Goal: Transaction & Acquisition: Purchase product/service

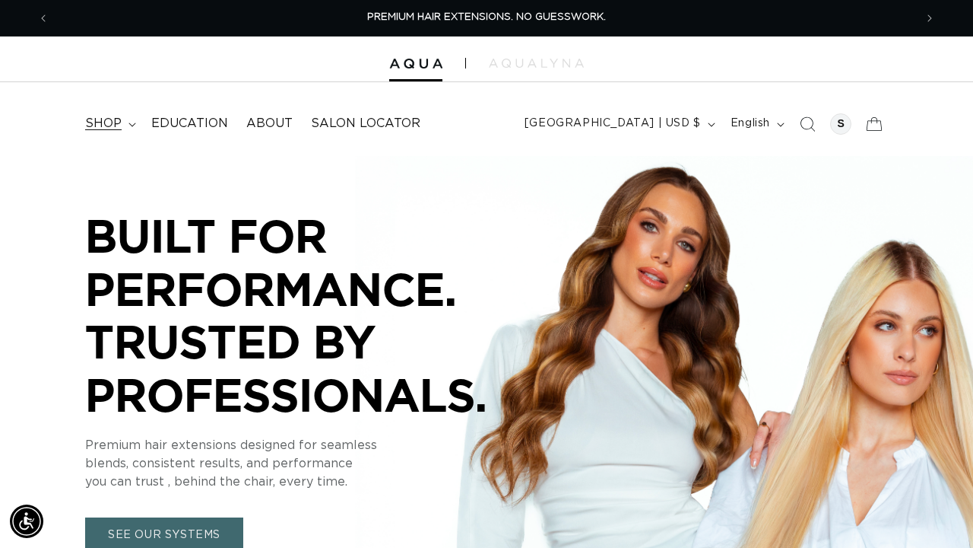
click at [119, 124] on span "shop" at bounding box center [103, 124] width 37 height 16
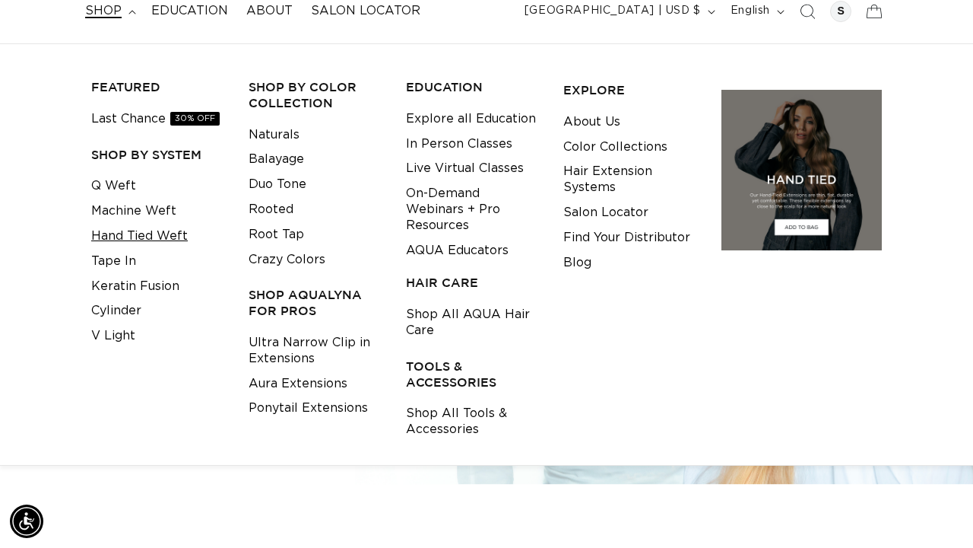
scroll to position [0, 1731]
click at [126, 274] on link "Keratin Fusion" at bounding box center [135, 286] width 88 height 25
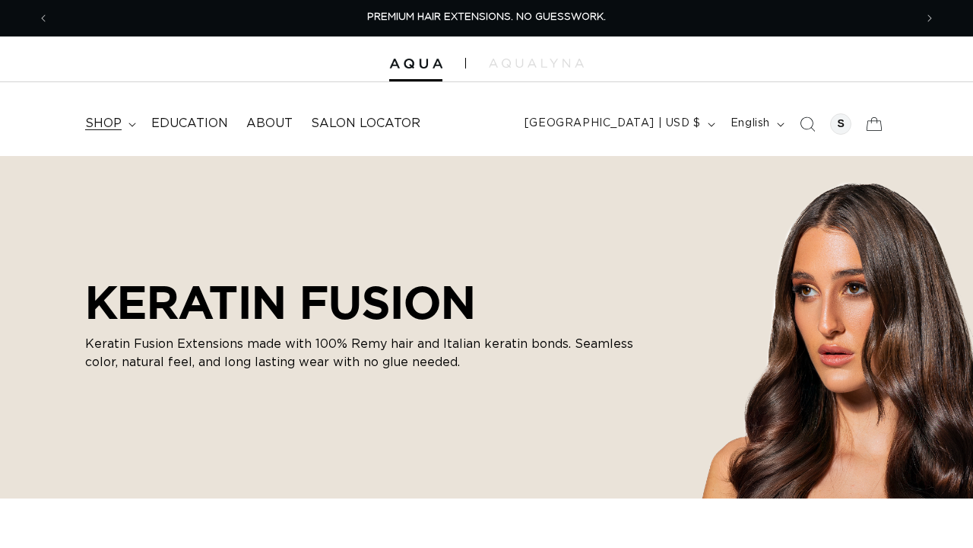
click at [124, 127] on summary "shop" at bounding box center [109, 123] width 66 height 34
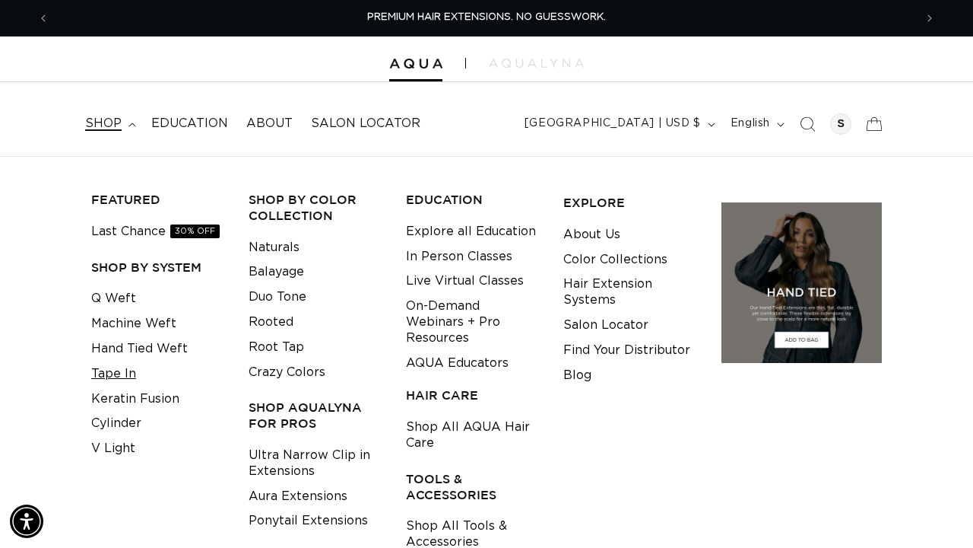
click at [117, 372] on link "Tape In" at bounding box center [113, 373] width 45 height 25
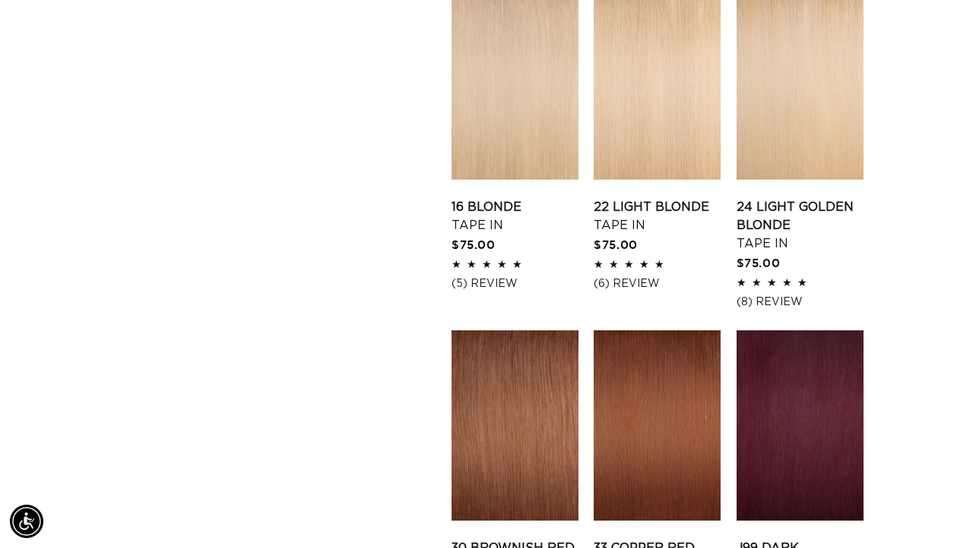
scroll to position [1558, 0]
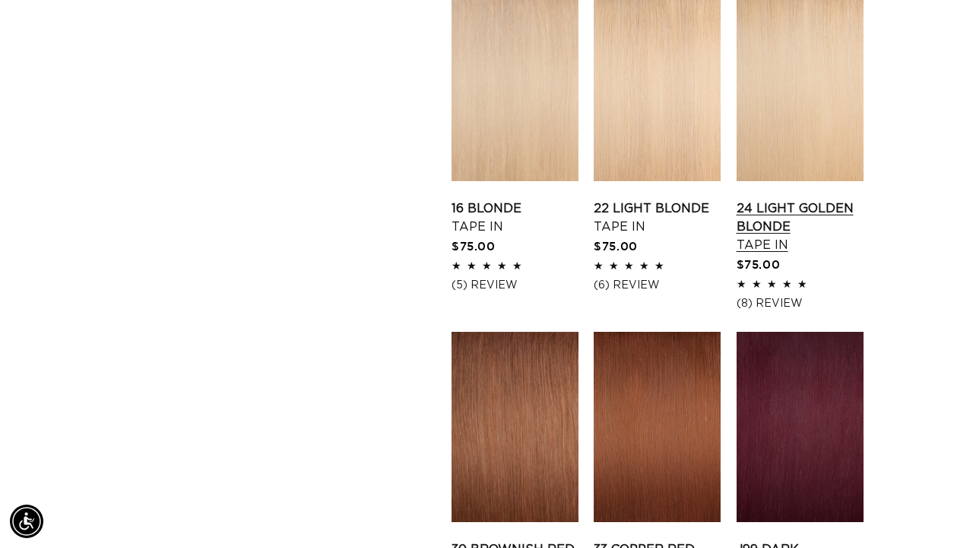
click at [784, 199] on link "24 Light Golden Blonde Tape In" at bounding box center [800, 226] width 127 height 55
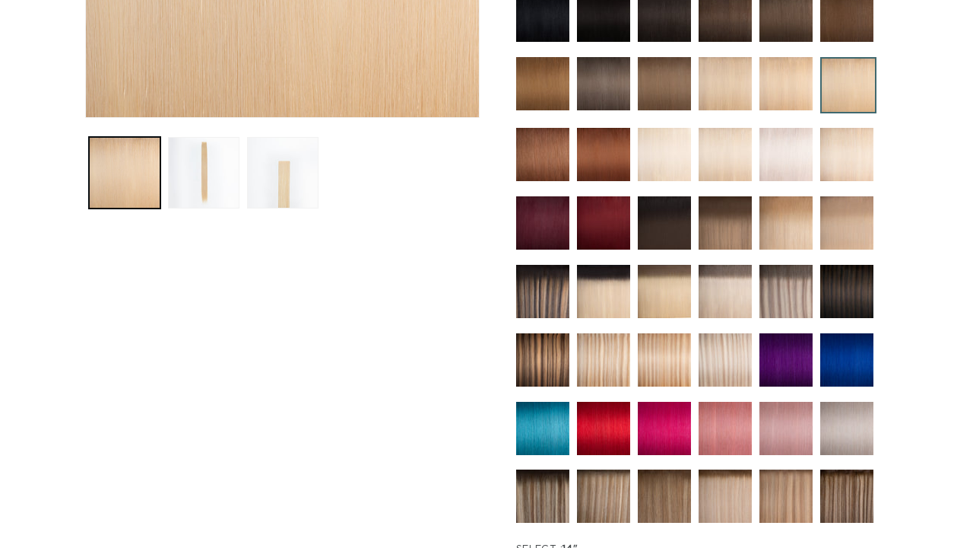
scroll to position [487, 0]
click at [729, 281] on img at bounding box center [725, 291] width 53 height 53
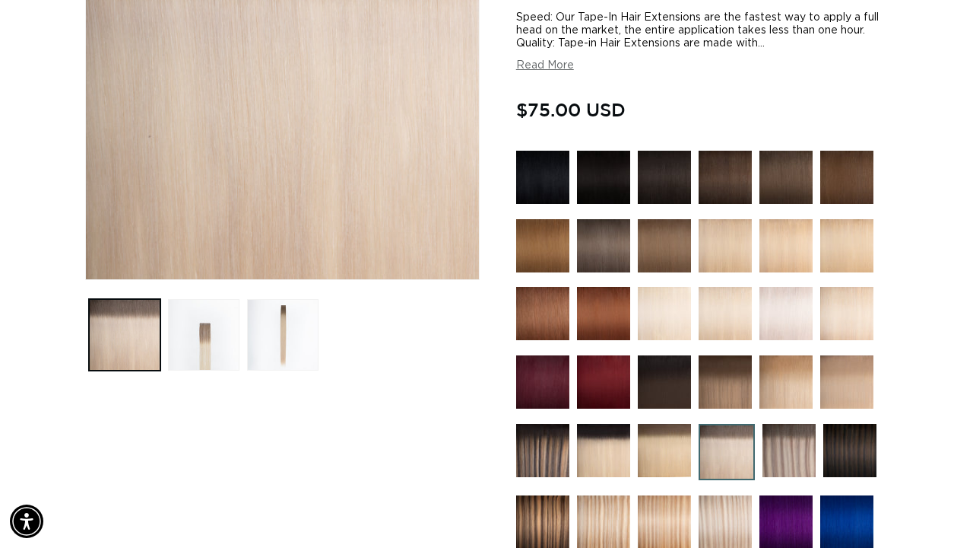
scroll to position [329, 0]
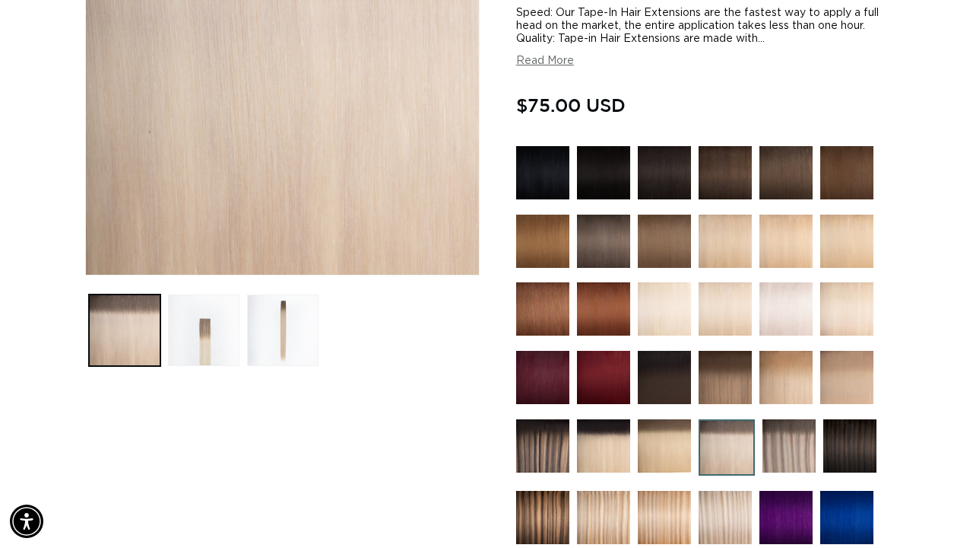
click at [658, 425] on img at bounding box center [664, 445] width 53 height 53
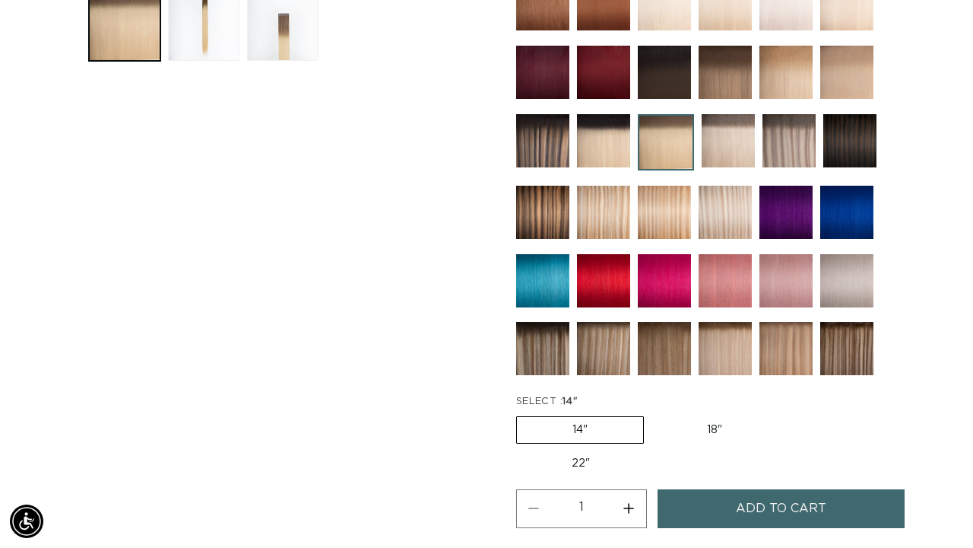
scroll to position [635, 0]
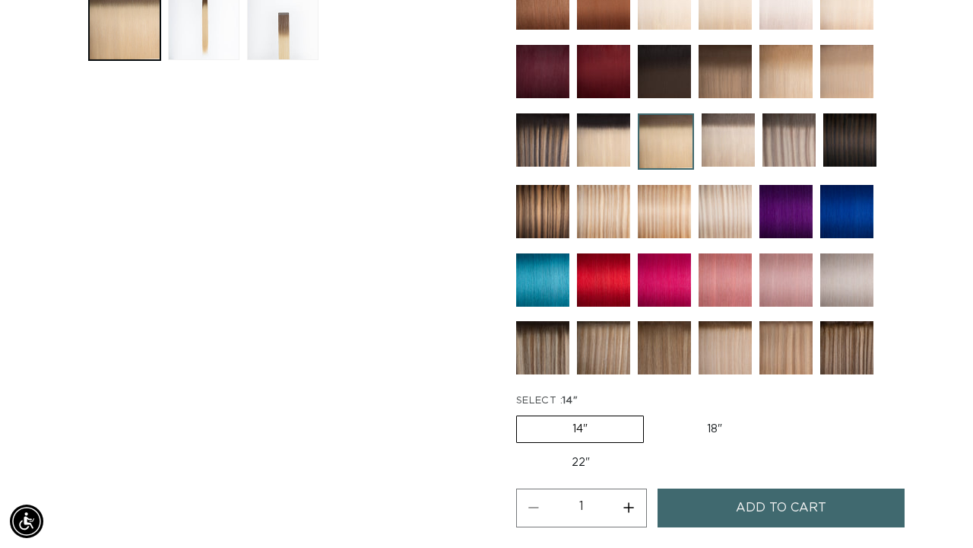
click at [723, 430] on label "18" Variant sold out or unavailable" at bounding box center [715, 429] width 126 height 26
click at [652, 413] on input "18" Variant sold out or unavailable" at bounding box center [652, 412] width 1 height 1
radio input "true"
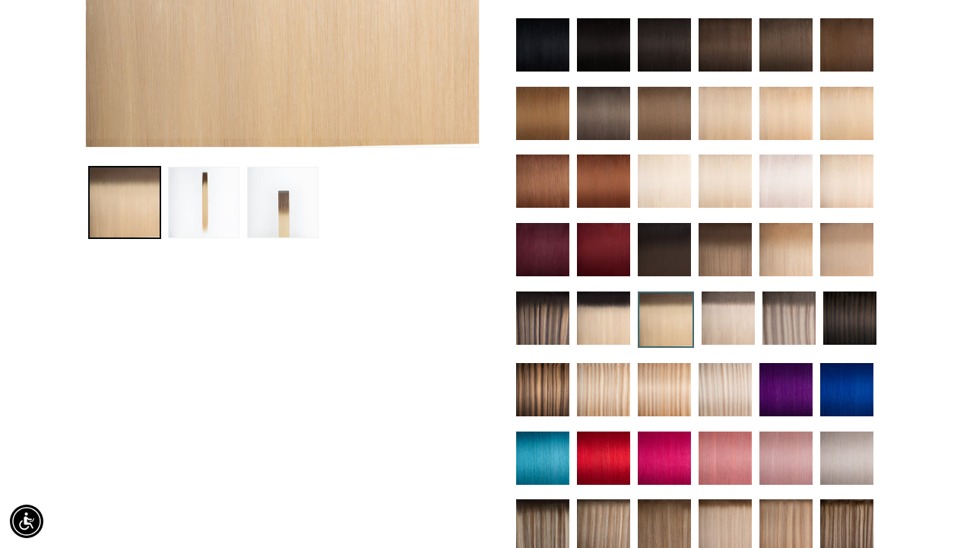
scroll to position [0, 1731]
click at [741, 522] on img at bounding box center [725, 525] width 53 height 53
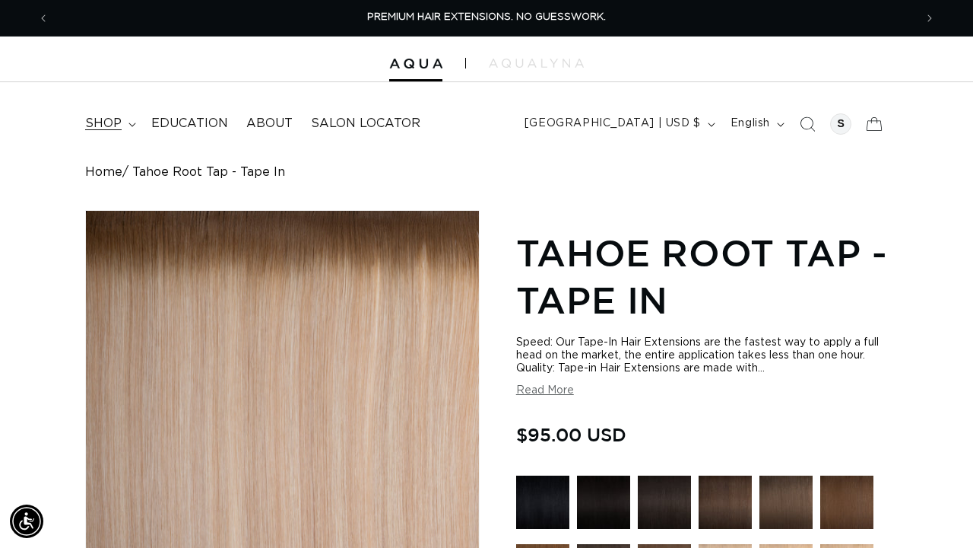
click at [125, 122] on summary "shop" at bounding box center [109, 123] width 66 height 34
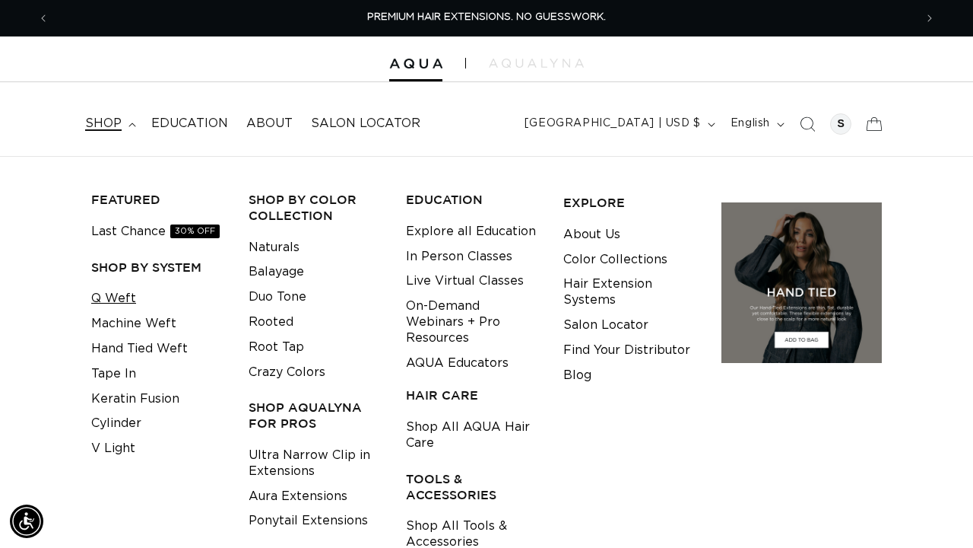
click at [125, 294] on link "Q Weft" at bounding box center [113, 298] width 45 height 25
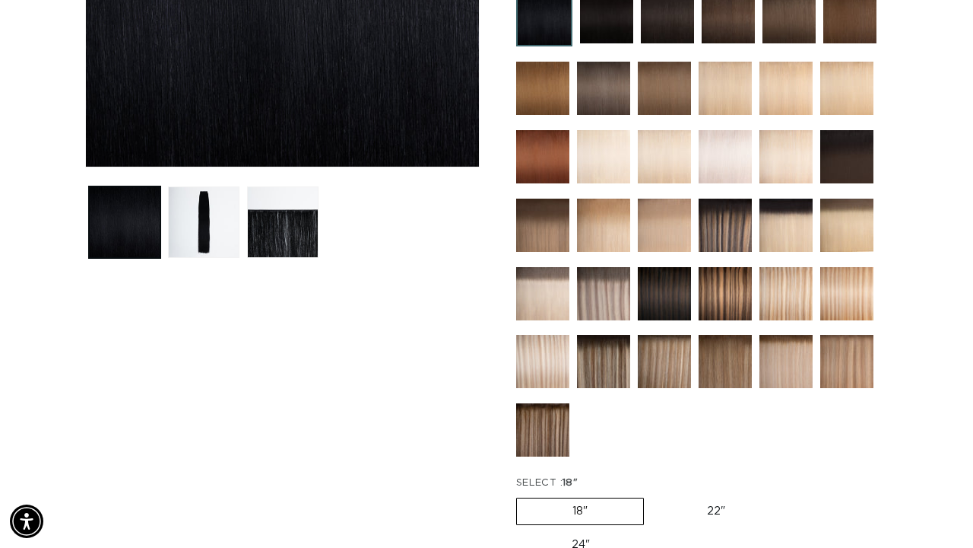
scroll to position [0, 865]
click at [779, 358] on img at bounding box center [786, 361] width 53 height 53
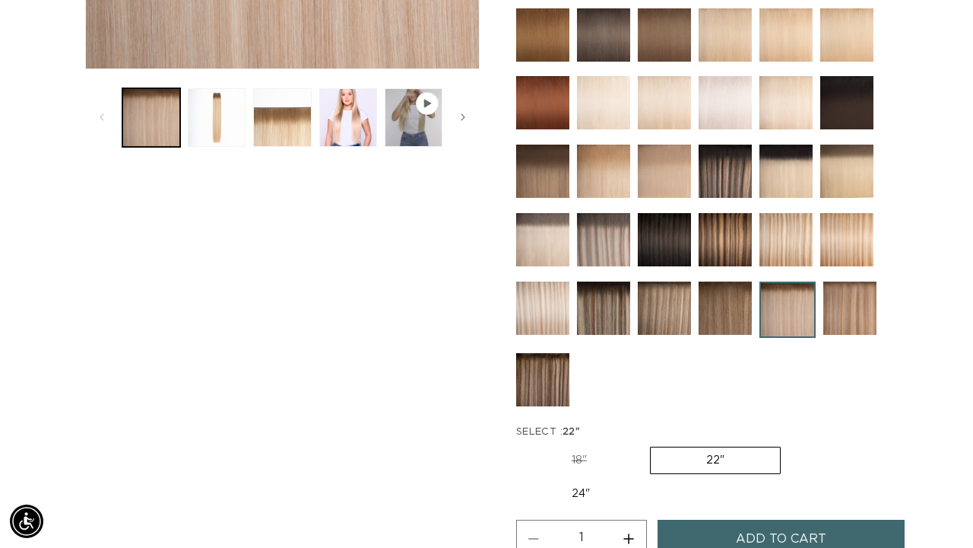
scroll to position [621, 0]
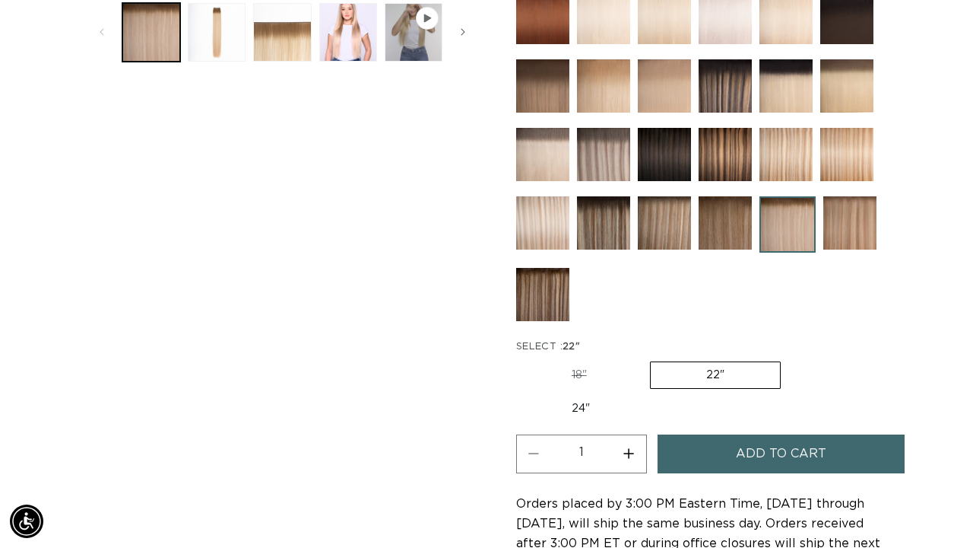
click at [585, 364] on label "18" Variant sold out or unavailable" at bounding box center [579, 375] width 126 height 26
click at [521, 359] on input "18" Variant sold out or unavailable" at bounding box center [520, 358] width 1 height 1
radio input "true"
